Goal: Task Accomplishment & Management: Complete application form

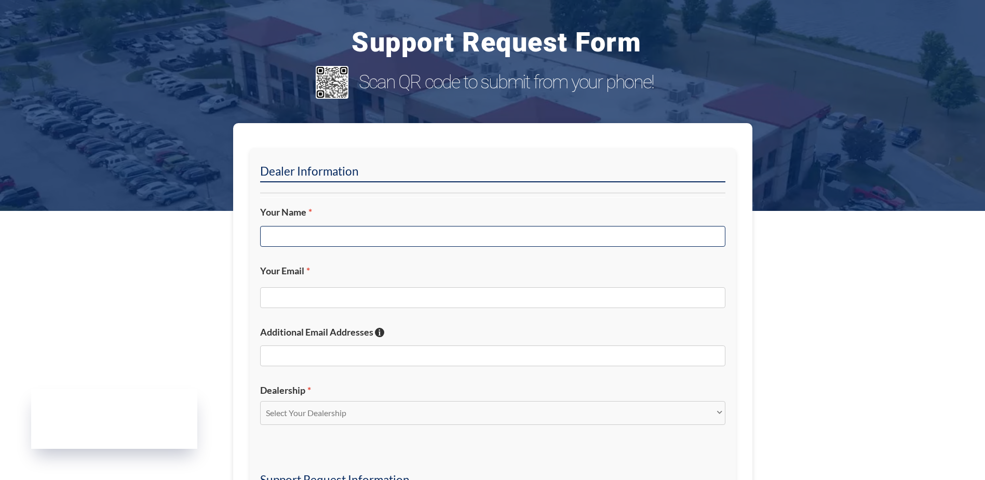
click at [288, 234] on input "Your Name *" at bounding box center [492, 236] width 465 height 21
type input "[PERSON_NAME]"
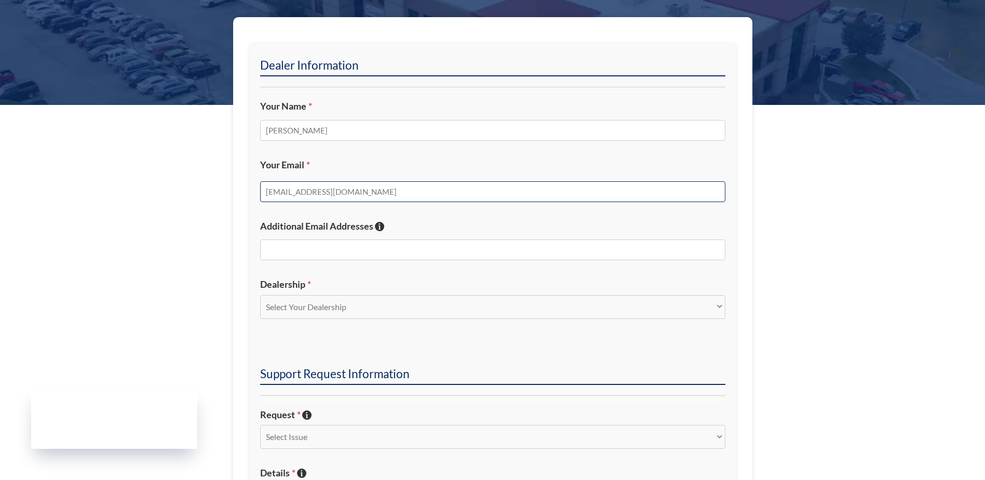
scroll to position [156, 0]
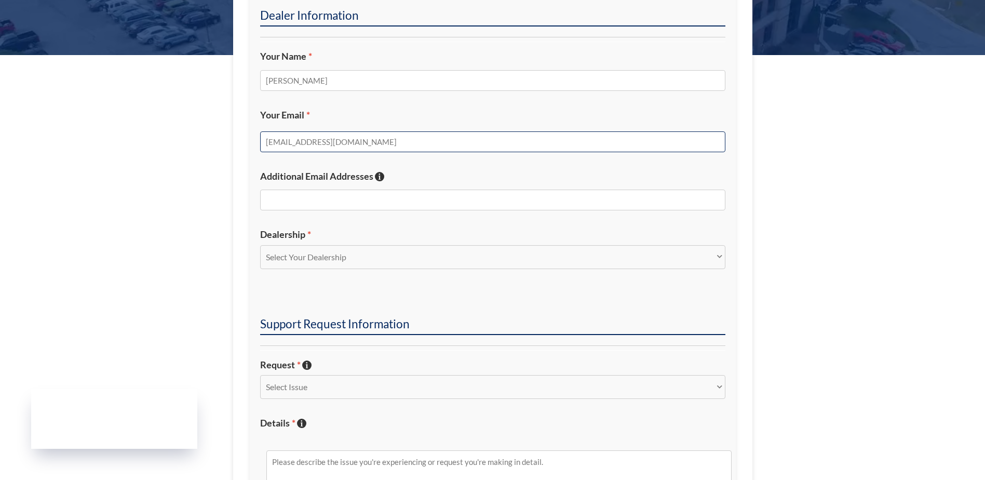
type input "[EMAIL_ADDRESS][DOMAIN_NAME]"
click at [311, 258] on select "Select Your Dealership Acura of Rochester Delray Buick GMC [PERSON_NAME] Automa…" at bounding box center [492, 257] width 465 height 24
select select "[PERSON_NAME][GEOGRAPHIC_DATA]"
click at [260, 245] on select "Select Your Dealership Acura of Rochester Delray Buick GMC [PERSON_NAME] Automa…" at bounding box center [492, 257] width 465 height 24
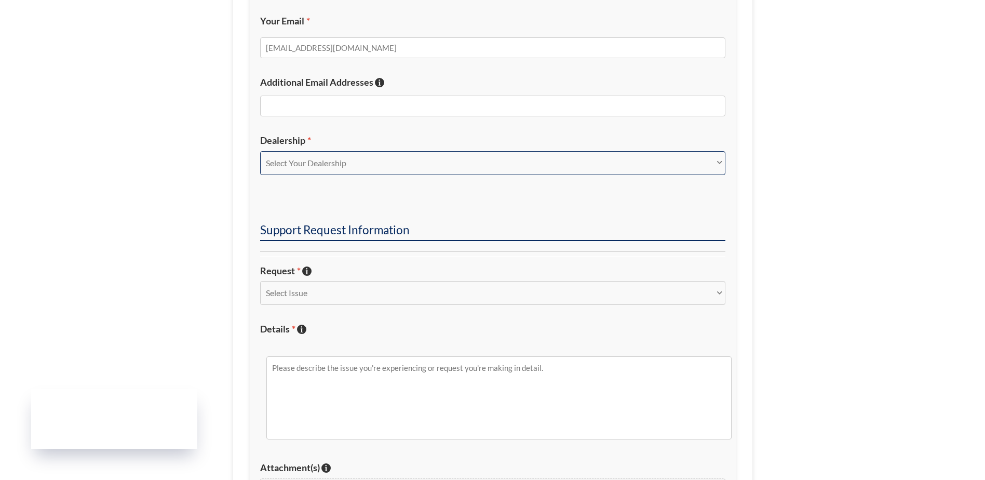
scroll to position [260, 0]
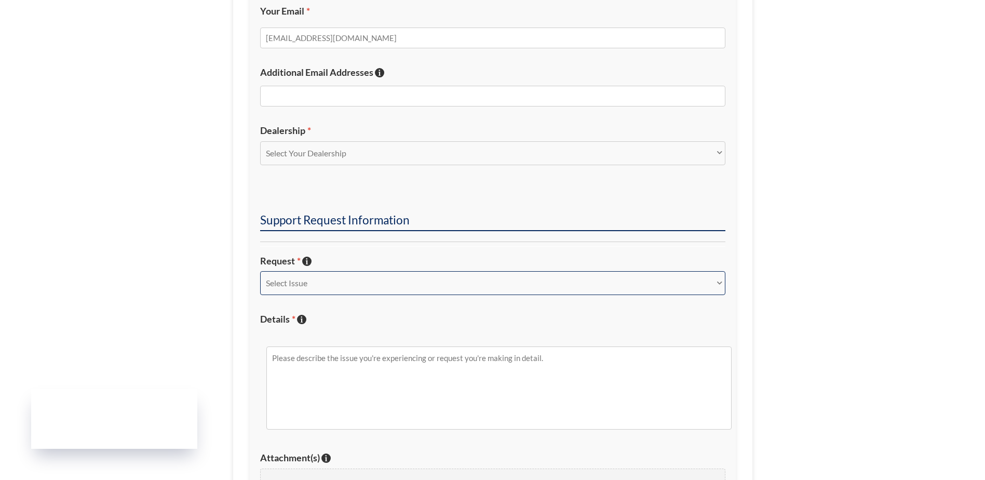
click at [302, 280] on select "Select Issue New Inquiry/Request Inventory Management Inventory Feed Website Fu…" at bounding box center [492, 283] width 465 height 24
click at [260, 271] on select "Select Issue New Inquiry/Request Inventory Management Inventory Feed Website Fu…" at bounding box center [492, 283] width 465 height 24
click at [216, 317] on section "Dealer Information Your Name * [PERSON_NAME] Your Email * [EMAIL_ADDRESS][DOMAI…" at bounding box center [492, 236] width 985 height 746
click at [293, 351] on textarea "Details * Describe the issue with specific details if possible!" at bounding box center [498, 387] width 465 height 83
click at [337, 291] on select "Select Issue New Inquiry/Request Inventory Management Inventory Feed Website Fu…" at bounding box center [492, 283] width 465 height 24
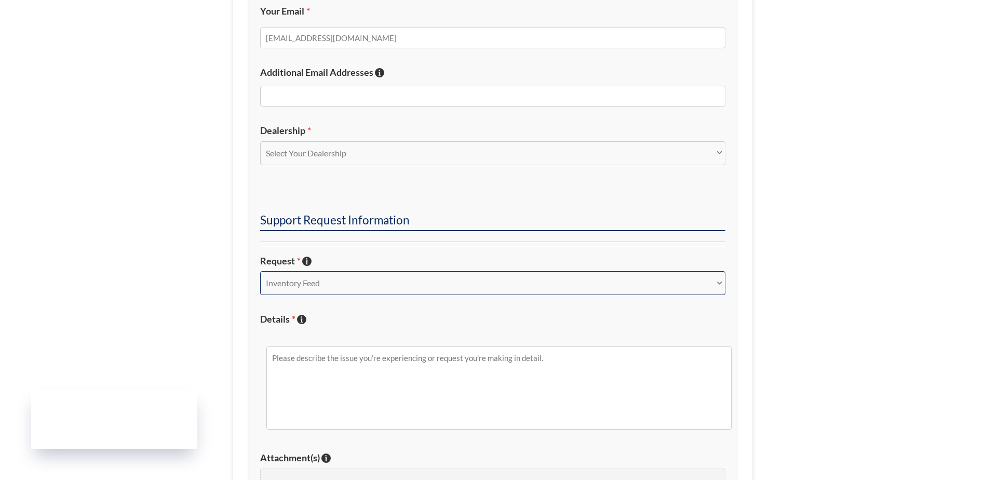
select select "Other"
click at [260, 271] on select "Select Issue New Inquiry/Request Inventory Management Inventory Feed Website Fu…" at bounding box center [492, 283] width 465 height 24
click at [330, 383] on textarea "Details * Describe the issue with specific details if possible!" at bounding box center [498, 387] width 465 height 83
paste textarea "[URL][DOMAIN_NAME]"
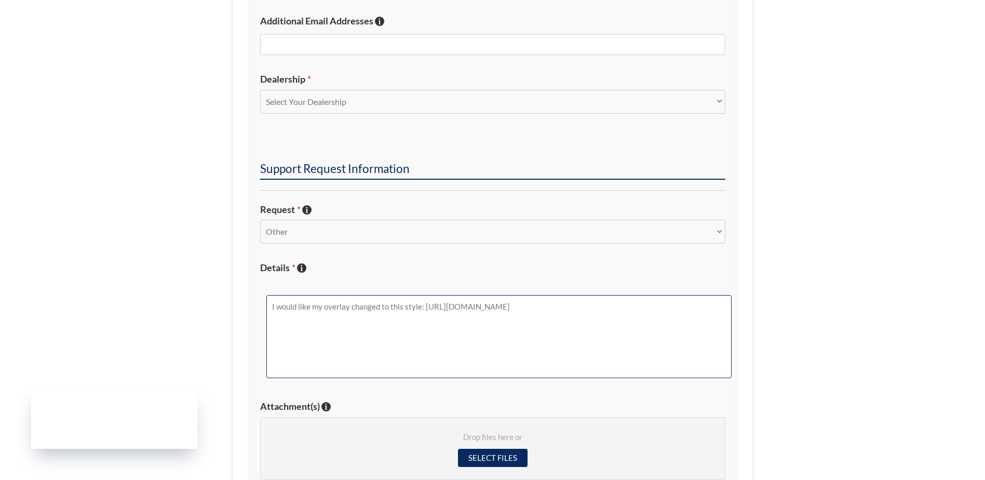
scroll to position [415, 0]
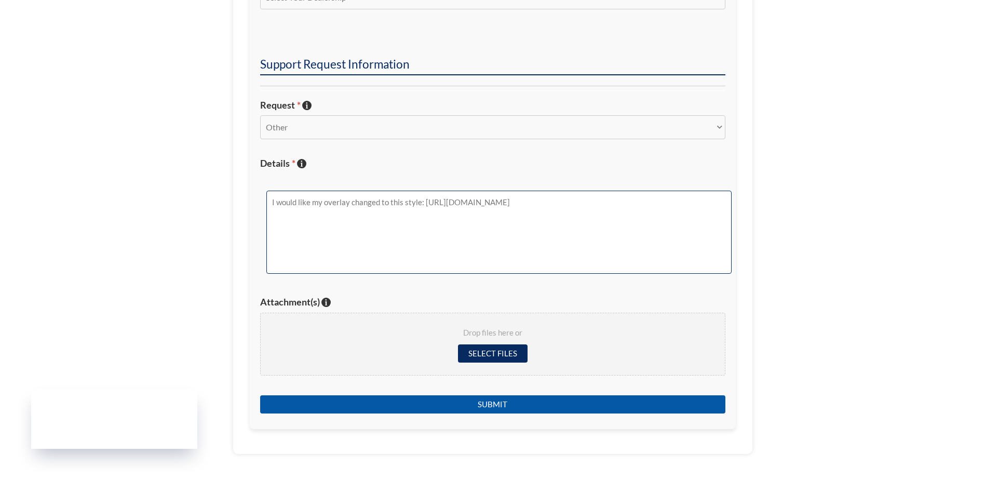
type textarea "I would like my overlay changed to this style: [URL][DOMAIN_NAME]"
click at [484, 404] on input "Submit" at bounding box center [492, 404] width 465 height 18
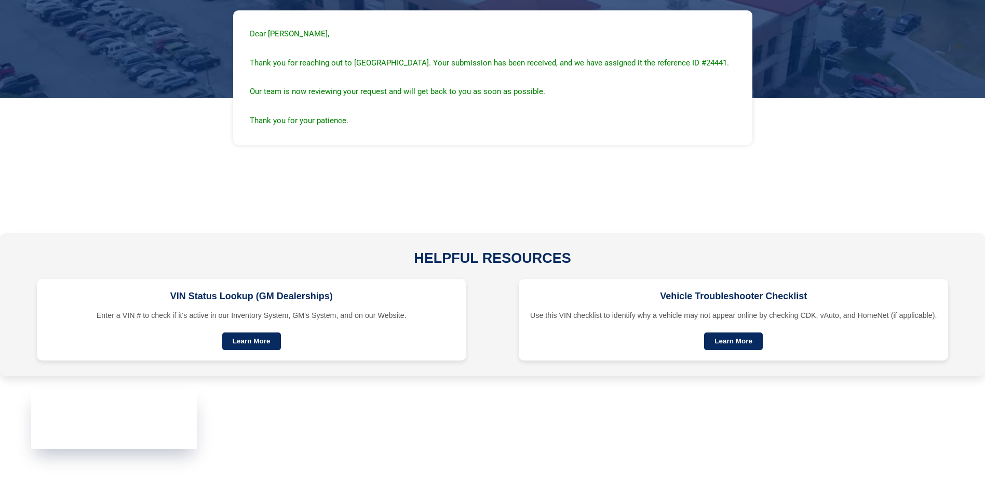
scroll to position [88, 0]
